Goal: Transaction & Acquisition: Purchase product/service

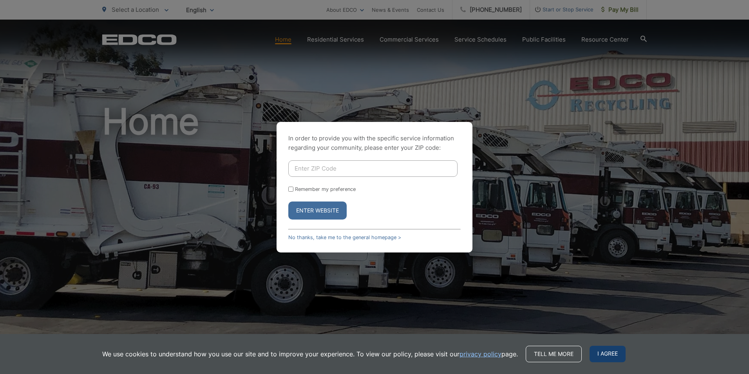
click at [613, 354] on span "I agree" at bounding box center [608, 354] width 36 height 16
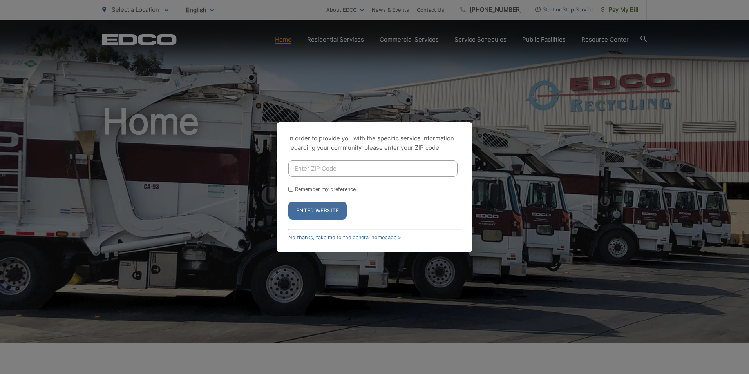
click at [415, 39] on div "In order to provide you with the specific service information regarding your co…" at bounding box center [374, 187] width 749 height 374
click at [312, 210] on button "Enter Website" at bounding box center [318, 210] width 58 height 18
click at [319, 166] on input "Enter ZIP Code" at bounding box center [373, 168] width 169 height 16
type input "92079"
click at [289, 201] on button "Enter Website" at bounding box center [318, 210] width 58 height 18
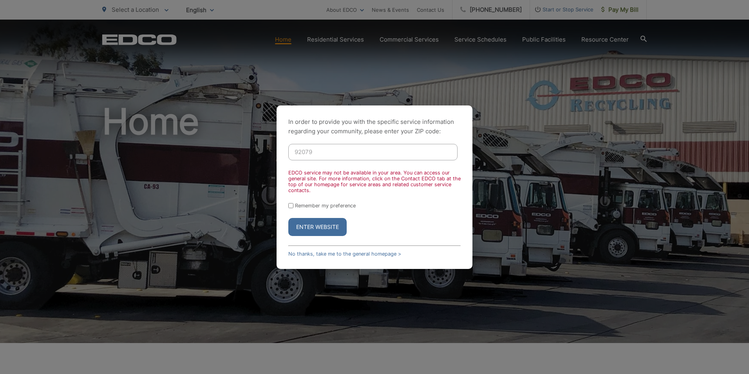
click at [290, 205] on input "Remember my preference" at bounding box center [291, 205] width 5 height 5
checkbox input "true"
click at [308, 227] on button "Enter Website" at bounding box center [318, 227] width 58 height 18
click at [310, 227] on button "Enter Website" at bounding box center [318, 227] width 58 height 18
click at [318, 252] on link "No thanks, take me to the general homepage >" at bounding box center [345, 254] width 113 height 6
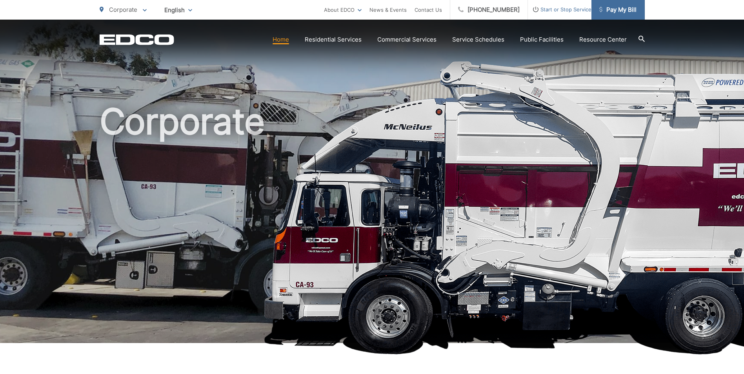
click at [624, 9] on span "Pay My Bill" at bounding box center [617, 9] width 37 height 9
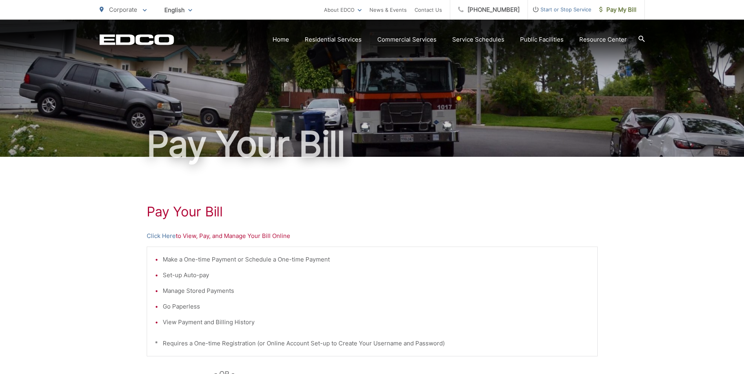
click at [254, 236] on p "Click Here to View, Pay, and Manage Your Bill Online" at bounding box center [372, 235] width 451 height 9
click at [158, 233] on link "Click Here" at bounding box center [161, 235] width 29 height 9
